Goal: Task Accomplishment & Management: Manage account settings

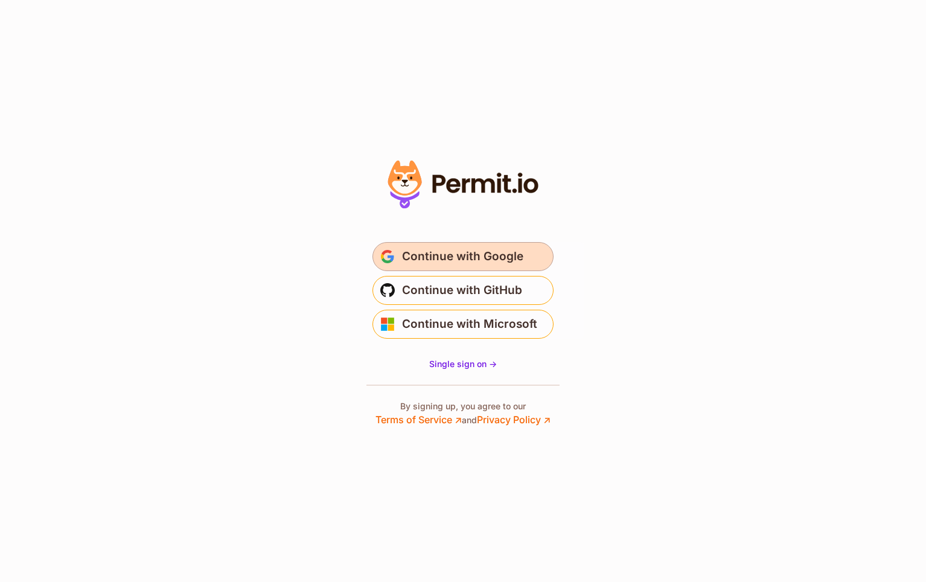
click at [460, 254] on span "Continue with Google" at bounding box center [462, 256] width 121 height 19
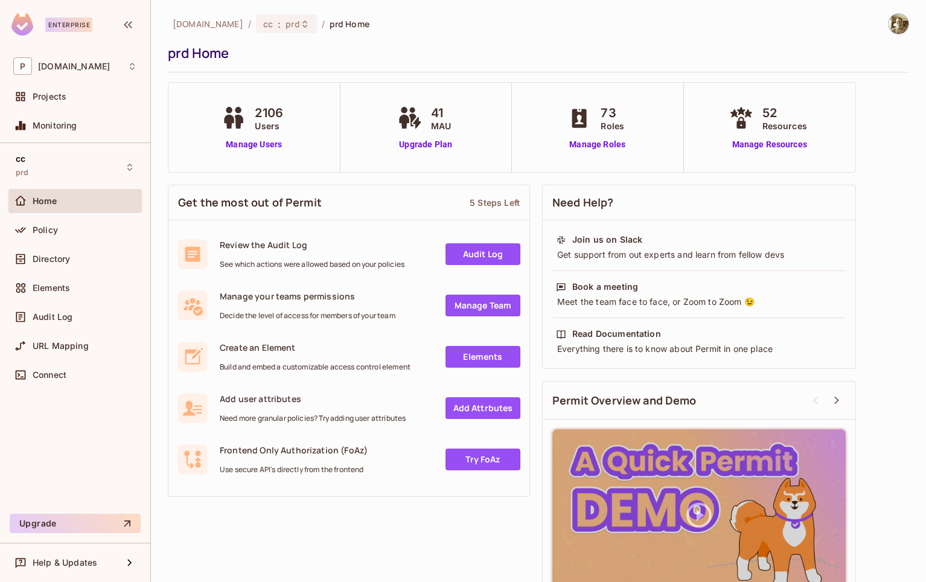
click at [679, 43] on div "pluto.tv / cc : prd / prd Home prd Home" at bounding box center [539, 42] width 742 height 59
click at [483, 297] on link "Manage Team" at bounding box center [483, 306] width 75 height 22
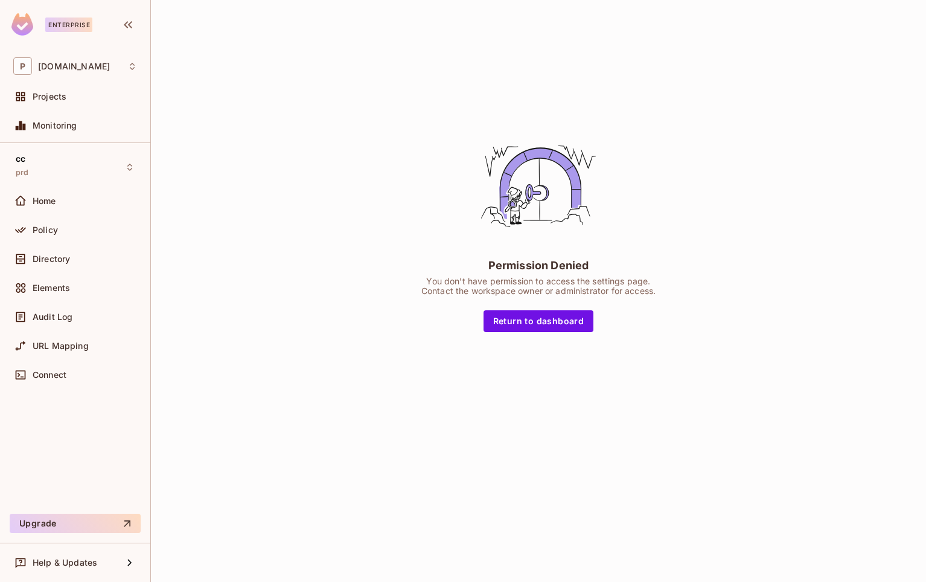
click at [370, 146] on div "Permission Denied You don’t have permission to access the settings page. Contac…" at bounding box center [539, 228] width 742 height 431
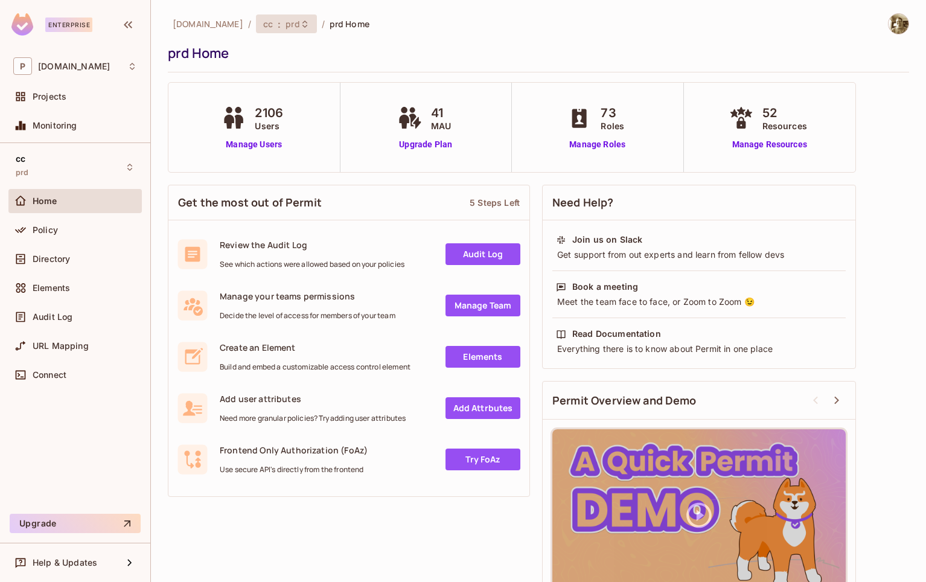
click at [286, 28] on span "prd" at bounding box center [293, 23] width 14 height 11
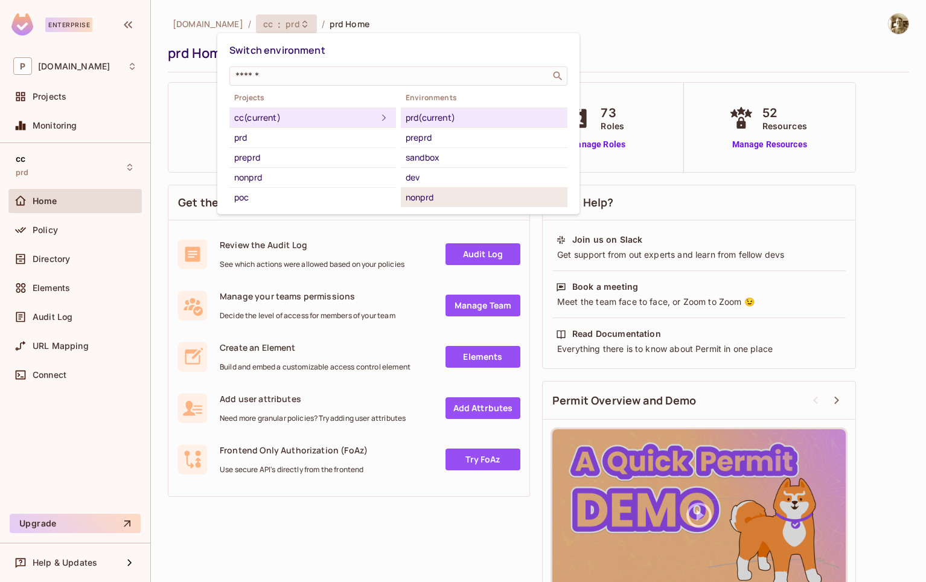
click at [431, 193] on div "nonprd" at bounding box center [484, 197] width 157 height 14
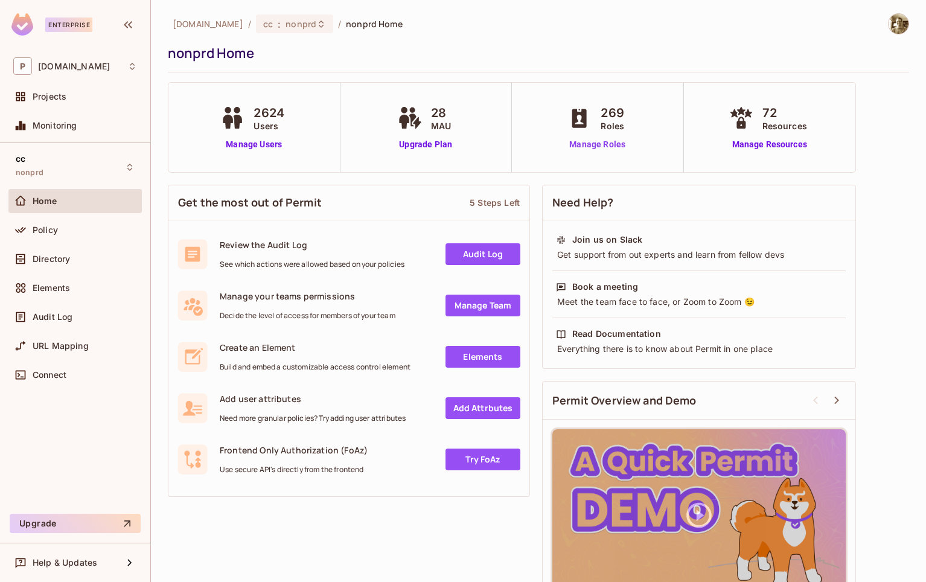
click at [607, 141] on link "Manage Roles" at bounding box center [598, 144] width 66 height 13
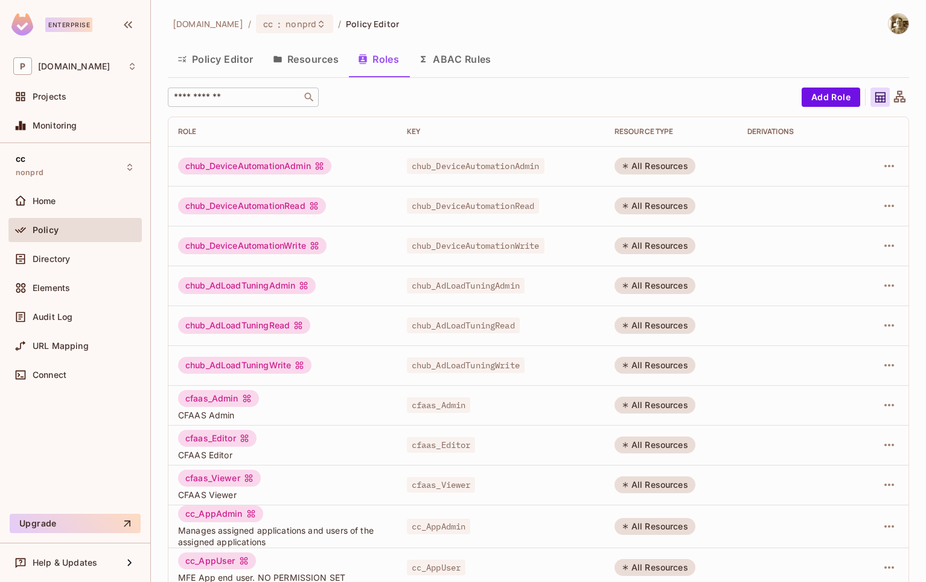
click at [252, 101] on input "text" at bounding box center [235, 97] width 127 height 12
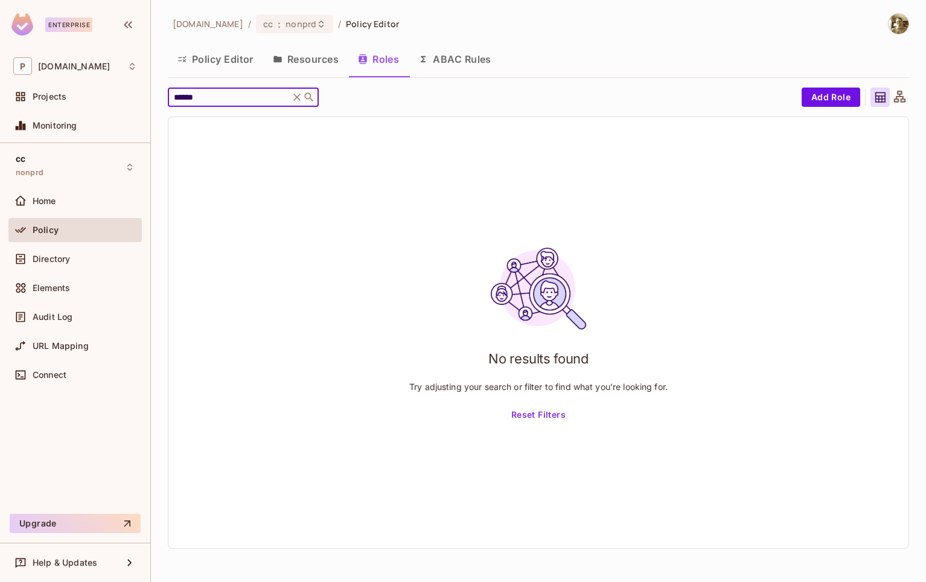
drag, startPoint x: 268, startPoint y: 97, endPoint x: 168, endPoint y: 96, distance: 99.7
click at [168, 96] on div "****** ​" at bounding box center [243, 97] width 151 height 19
type input "*"
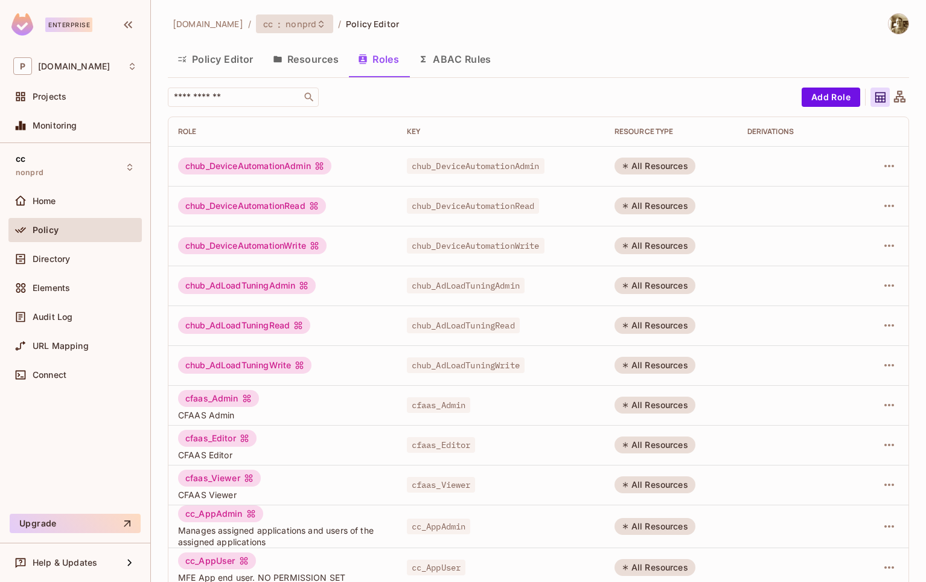
click at [286, 21] on span "nonprd" at bounding box center [301, 23] width 31 height 11
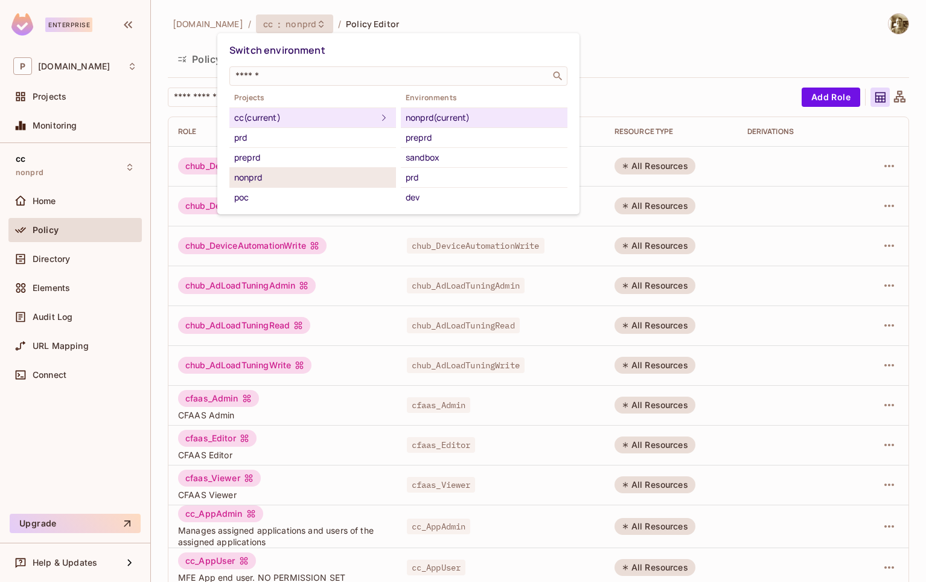
click at [334, 178] on div "nonprd" at bounding box center [312, 177] width 157 height 14
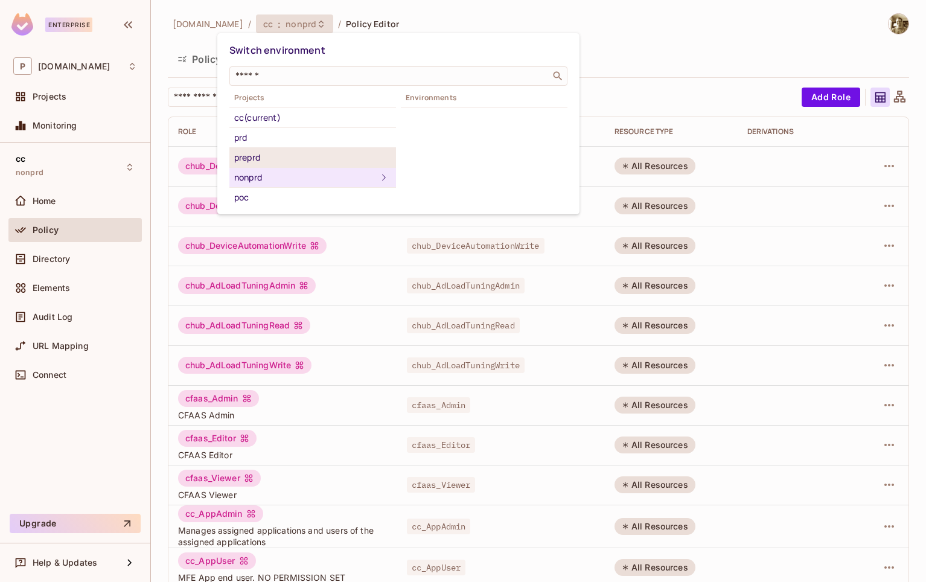
click at [327, 160] on div "preprd" at bounding box center [312, 157] width 157 height 14
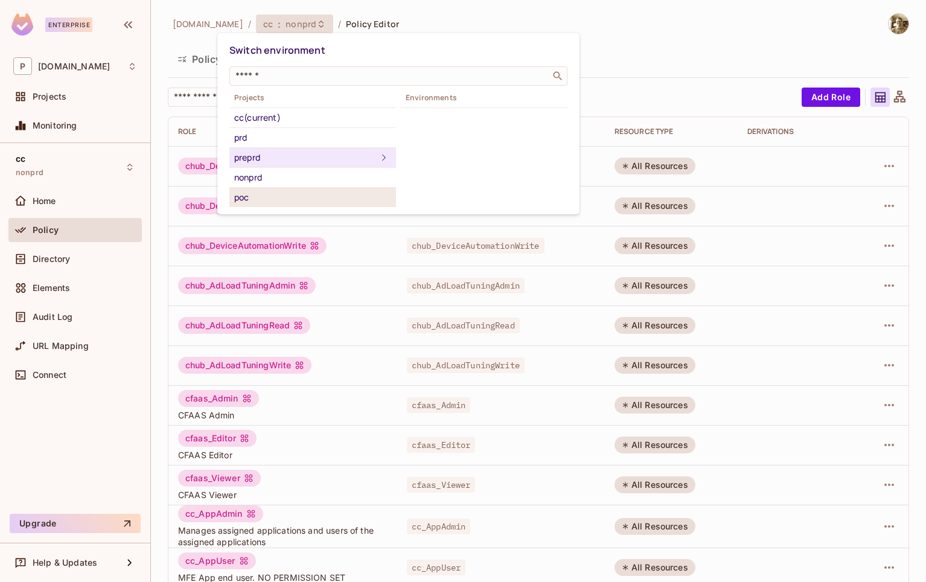
click at [308, 199] on div "poc" at bounding box center [312, 197] width 157 height 14
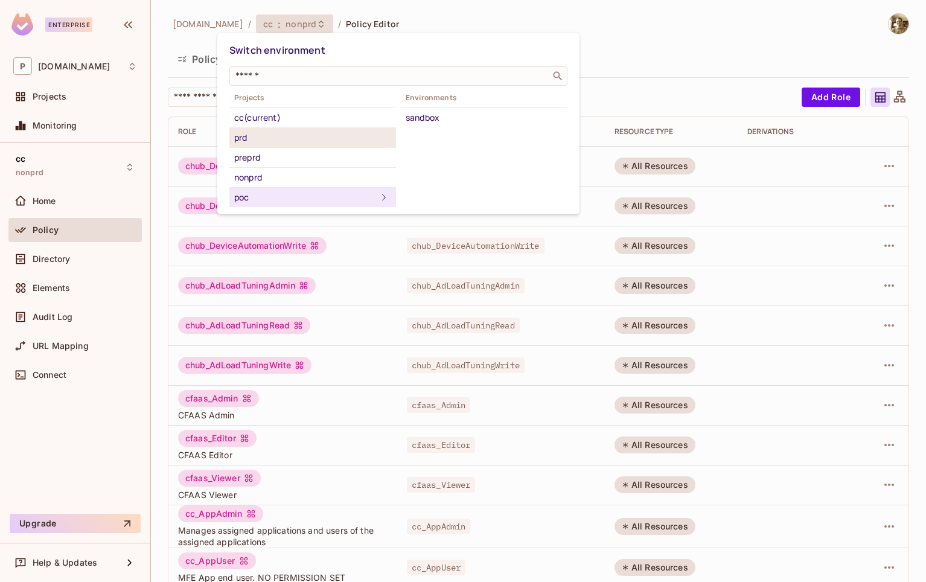
click at [308, 136] on div "prd" at bounding box center [312, 137] width 157 height 14
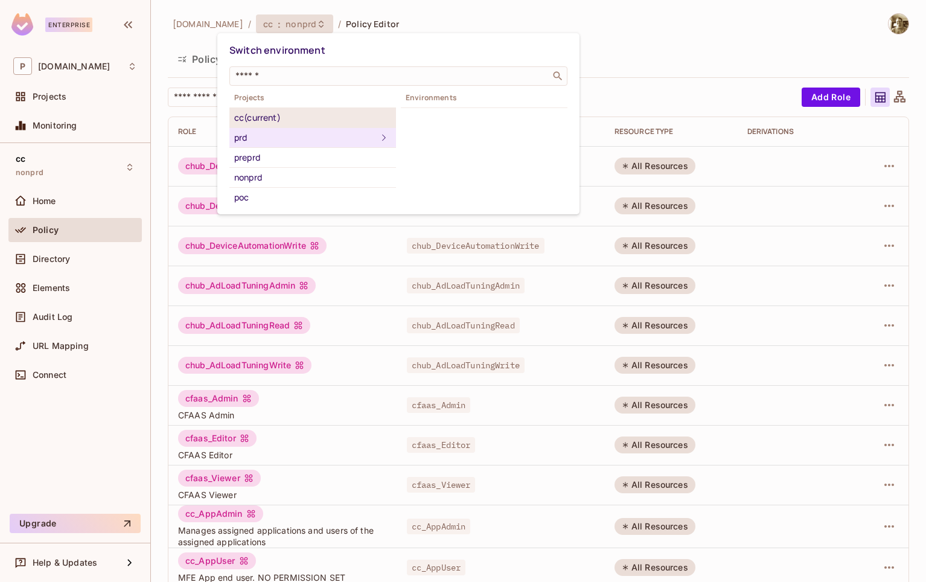
click at [308, 120] on div "cc (current)" at bounding box center [312, 118] width 157 height 14
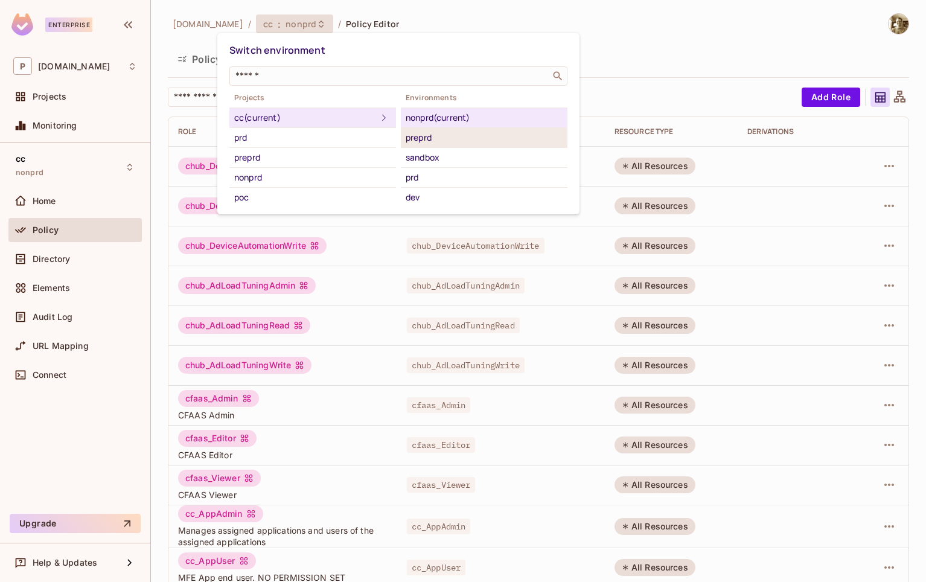
click at [412, 139] on div "preprd" at bounding box center [484, 137] width 157 height 14
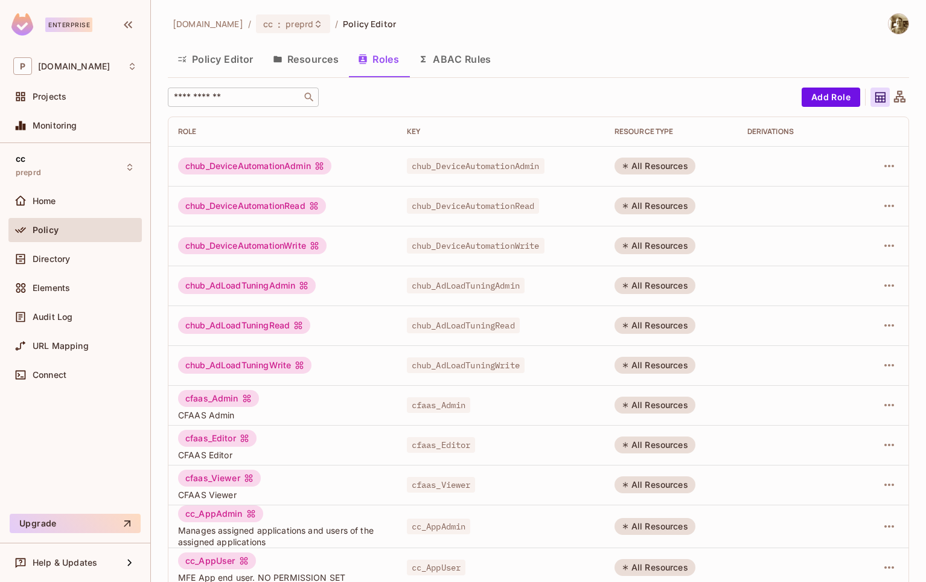
click at [233, 102] on input "text" at bounding box center [235, 97] width 127 height 12
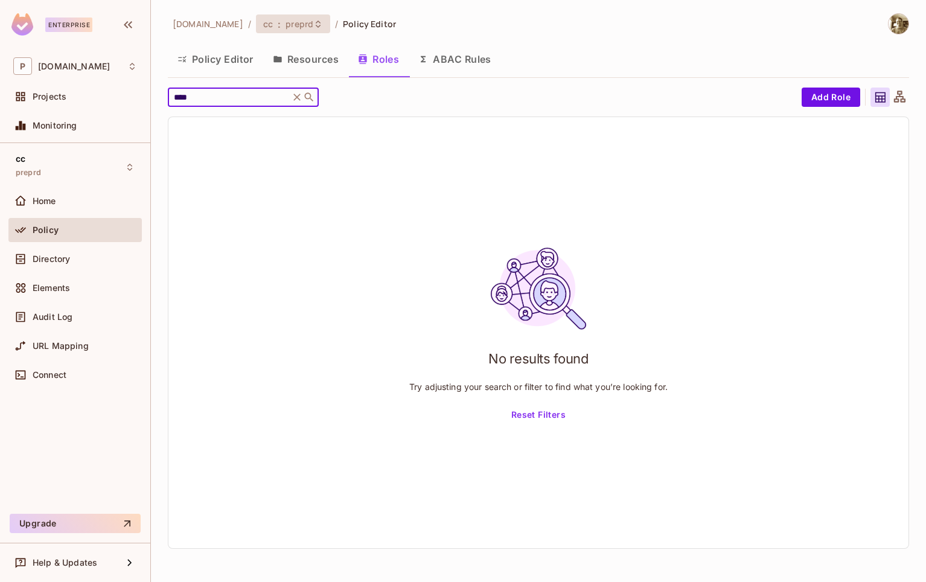
type input "****"
click at [286, 26] on span "preprd" at bounding box center [300, 23] width 28 height 11
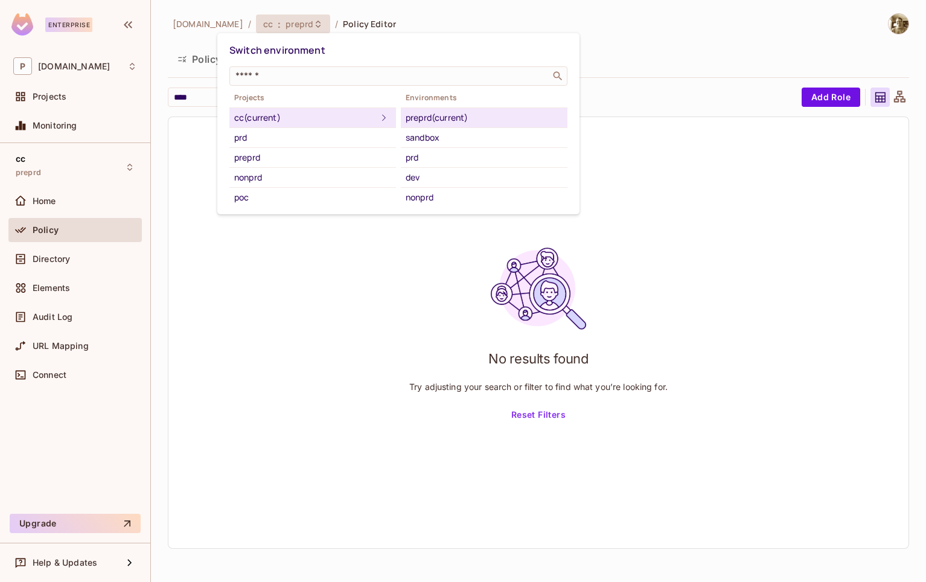
click at [692, 14] on div at bounding box center [463, 291] width 926 height 582
